Goal: Transaction & Acquisition: Purchase product/service

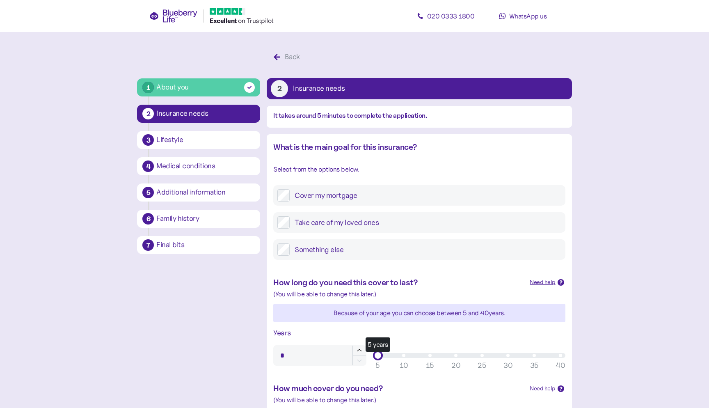
click at [379, 141] on div "What is the main goal for this insurance? Select from the options below. Cover …" at bounding box center [419, 200] width 292 height 119
click at [383, 189] on label "Cover my mortgage" at bounding box center [425, 195] width 271 height 12
drag, startPoint x: 378, startPoint y: 199, endPoint x: 623, endPoint y: 190, distance: 245.1
click at [622, 190] on main "1 About you 2 Insurance needs 3 Lifestyle 4 Medical conditions 5 Additional inf…" at bounding box center [354, 342] width 709 height 684
type input "**"
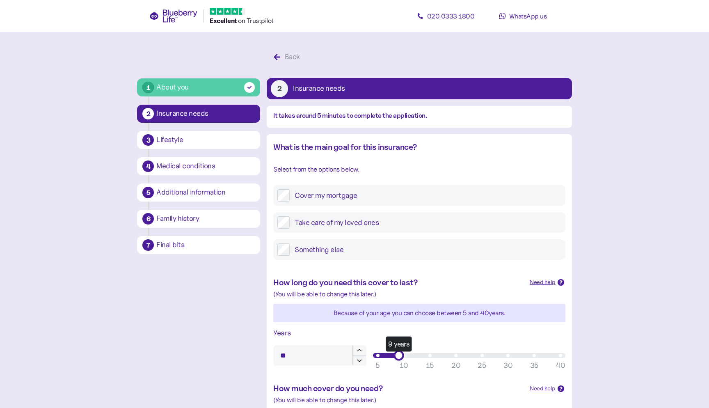
drag, startPoint x: 375, startPoint y: 201, endPoint x: 599, endPoint y: 212, distance: 223.5
click at [599, 212] on main "1 About you 2 Insurance needs 3 Lifestyle 4 Medical conditions 5 Additional inf…" at bounding box center [354, 342] width 709 height 684
type input "*******"
drag, startPoint x: 375, startPoint y: 294, endPoint x: 709, endPoint y: 281, distance: 333.9
click at [709, 281] on main "1 About you 2 Insurance needs 3 Lifestyle 4 Medical conditions 5 Additional inf…" at bounding box center [354, 342] width 709 height 684
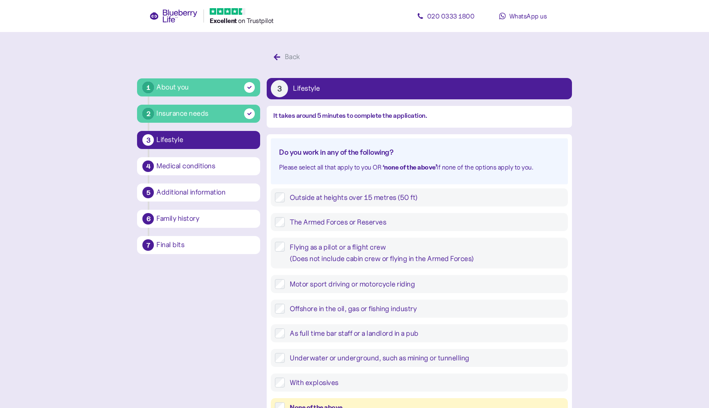
click at [334, 402] on div "None of the above" at bounding box center [427, 407] width 274 height 10
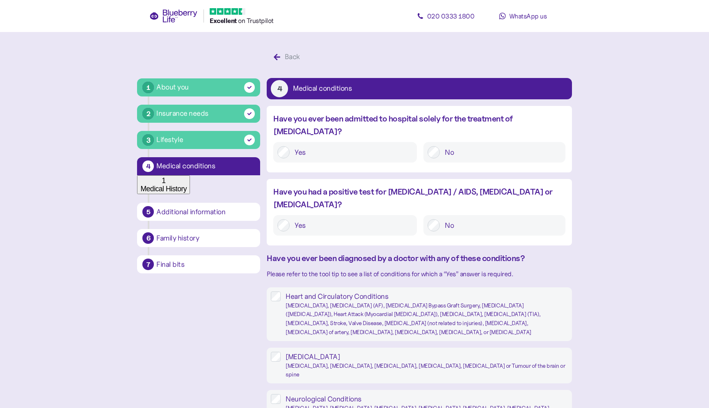
click at [462, 146] on label "No" at bounding box center [500, 152] width 121 height 12
click at [462, 219] on label "No" at bounding box center [500, 225] width 121 height 12
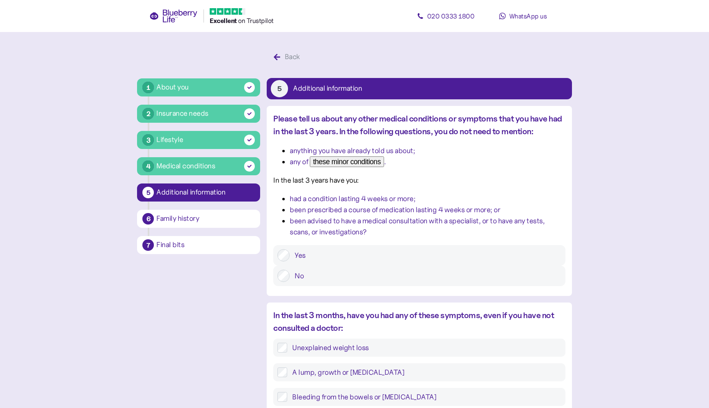
click at [473, 277] on label "No" at bounding box center [425, 276] width 271 height 12
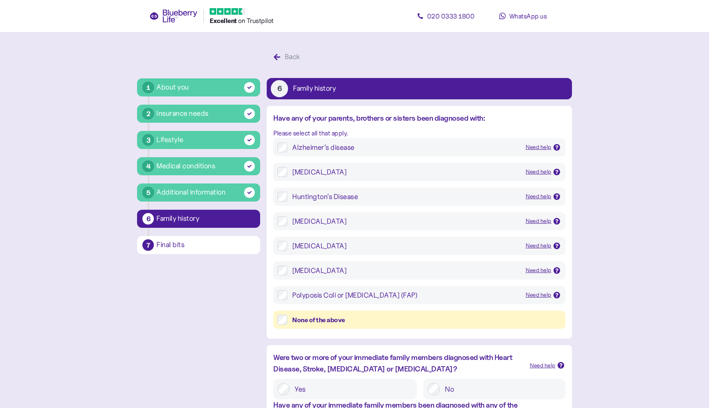
click at [446, 322] on div "None of the above" at bounding box center [426, 320] width 269 height 10
click at [461, 383] on label "No" at bounding box center [500, 389] width 121 height 12
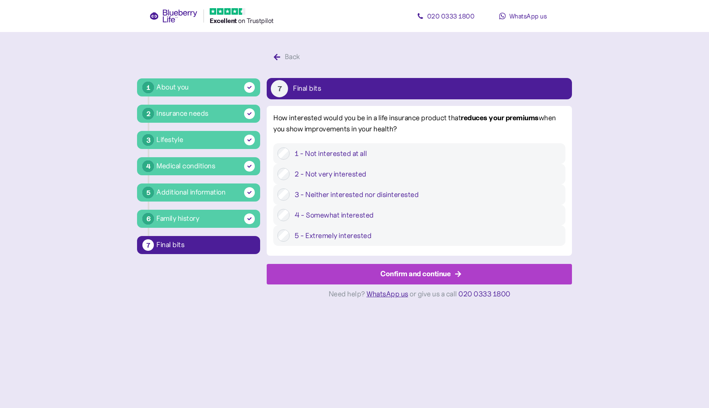
click at [351, 284] on div "Confirm and continue" at bounding box center [421, 274] width 286 height 20
